Goal: Download file/media

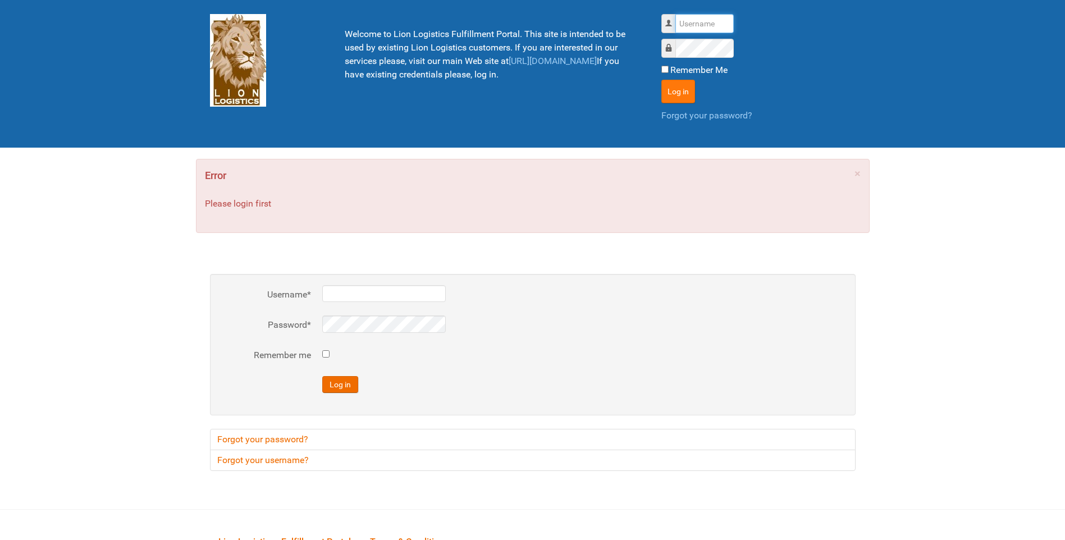
type input "lion"
click at [680, 88] on button "Log in" at bounding box center [678, 92] width 34 height 24
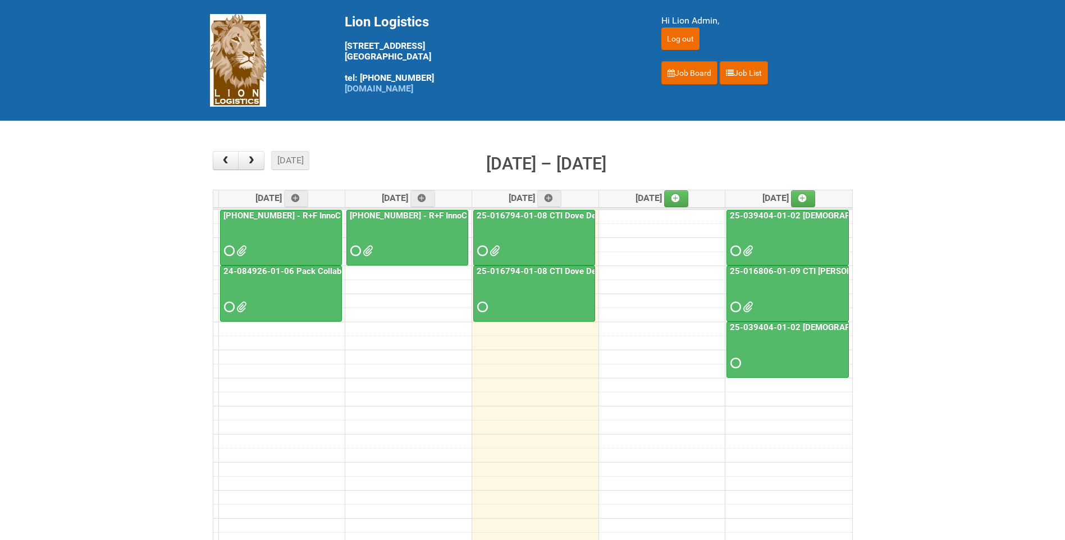
click at [797, 224] on div at bounding box center [787, 241] width 120 height 36
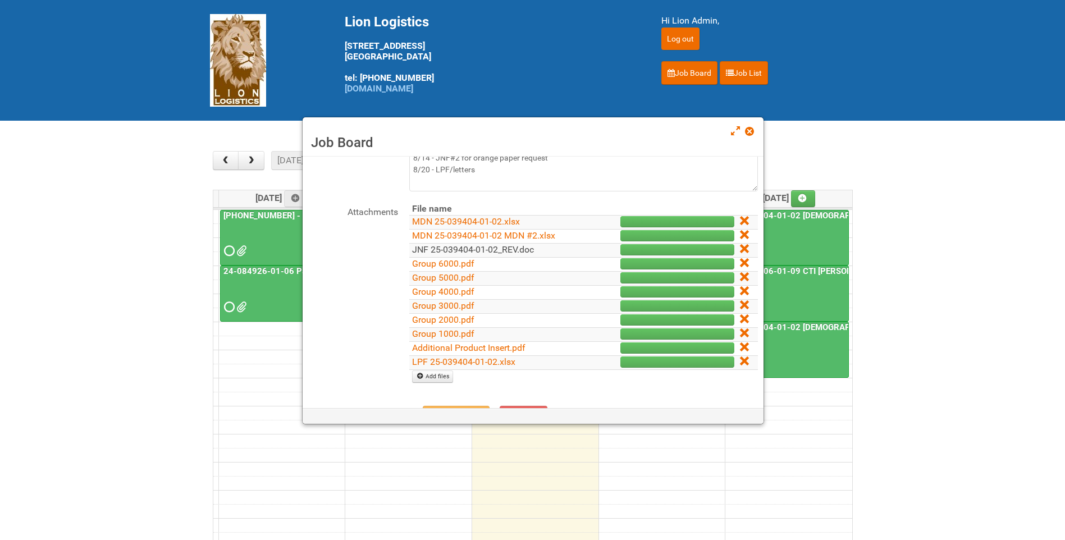
scroll to position [112, 0]
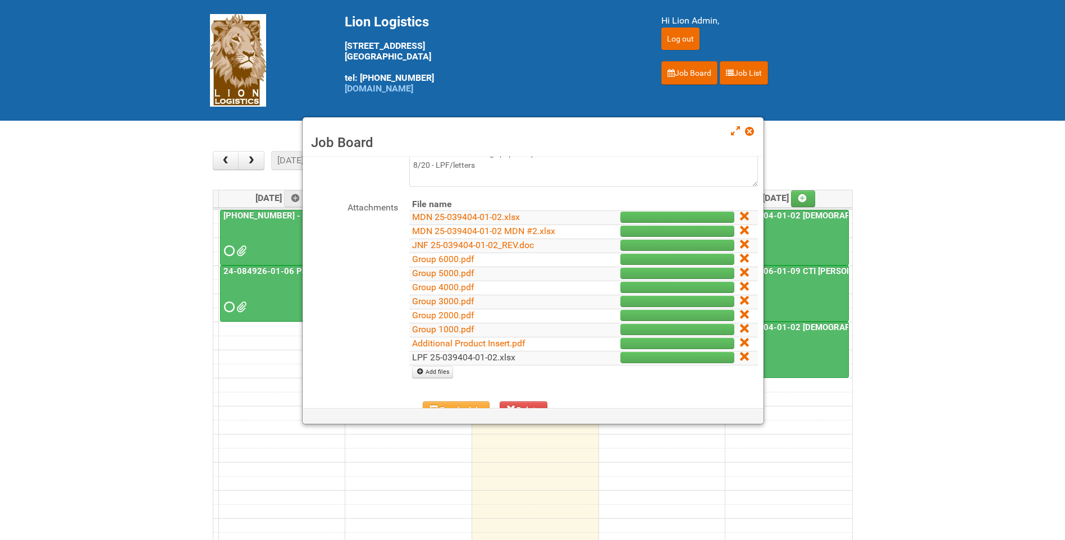
click at [508, 361] on link "LPF 25-039404-01-02.xlsx" at bounding box center [463, 357] width 103 height 11
click at [461, 322] on td "Group 2000.pdf" at bounding box center [491, 316] width 165 height 14
click at [459, 325] on link "Group 1000.pdf" at bounding box center [443, 329] width 62 height 11
click at [452, 316] on link "Group 2000.pdf" at bounding box center [443, 315] width 62 height 11
click at [447, 299] on link "Group 3000.pdf" at bounding box center [443, 301] width 62 height 11
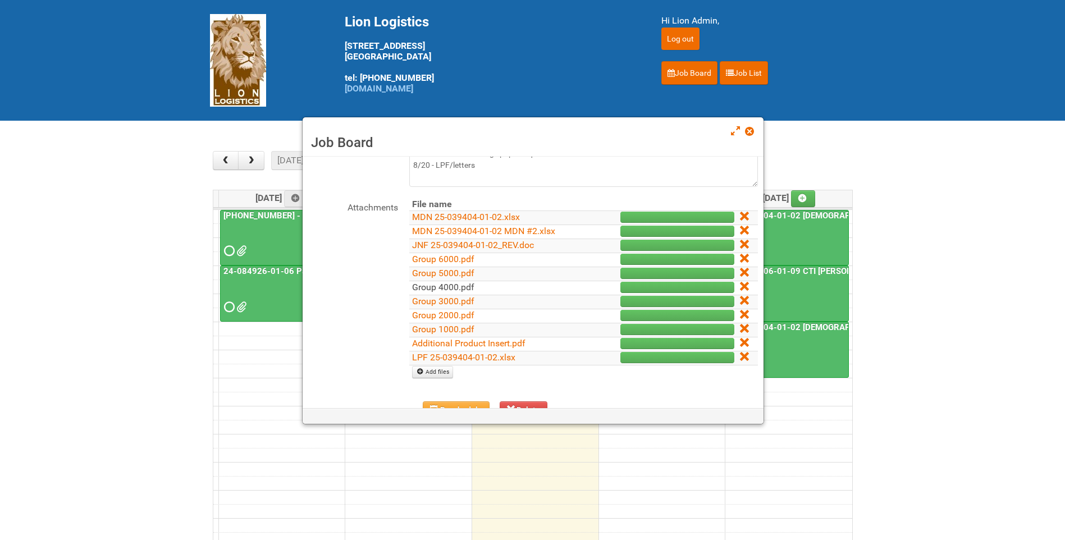
click at [450, 288] on link "Group 4000.pdf" at bounding box center [443, 287] width 62 height 11
click at [458, 270] on link "Group 5000.pdf" at bounding box center [443, 273] width 62 height 11
click at [441, 254] on link "Group 6000.pdf" at bounding box center [443, 259] width 62 height 11
click at [502, 343] on link "Additional Product Insert.pdf" at bounding box center [468, 343] width 113 height 11
click at [751, 132] on span at bounding box center [749, 131] width 8 height 8
